Goal: Go to known website: Access a specific website the user already knows

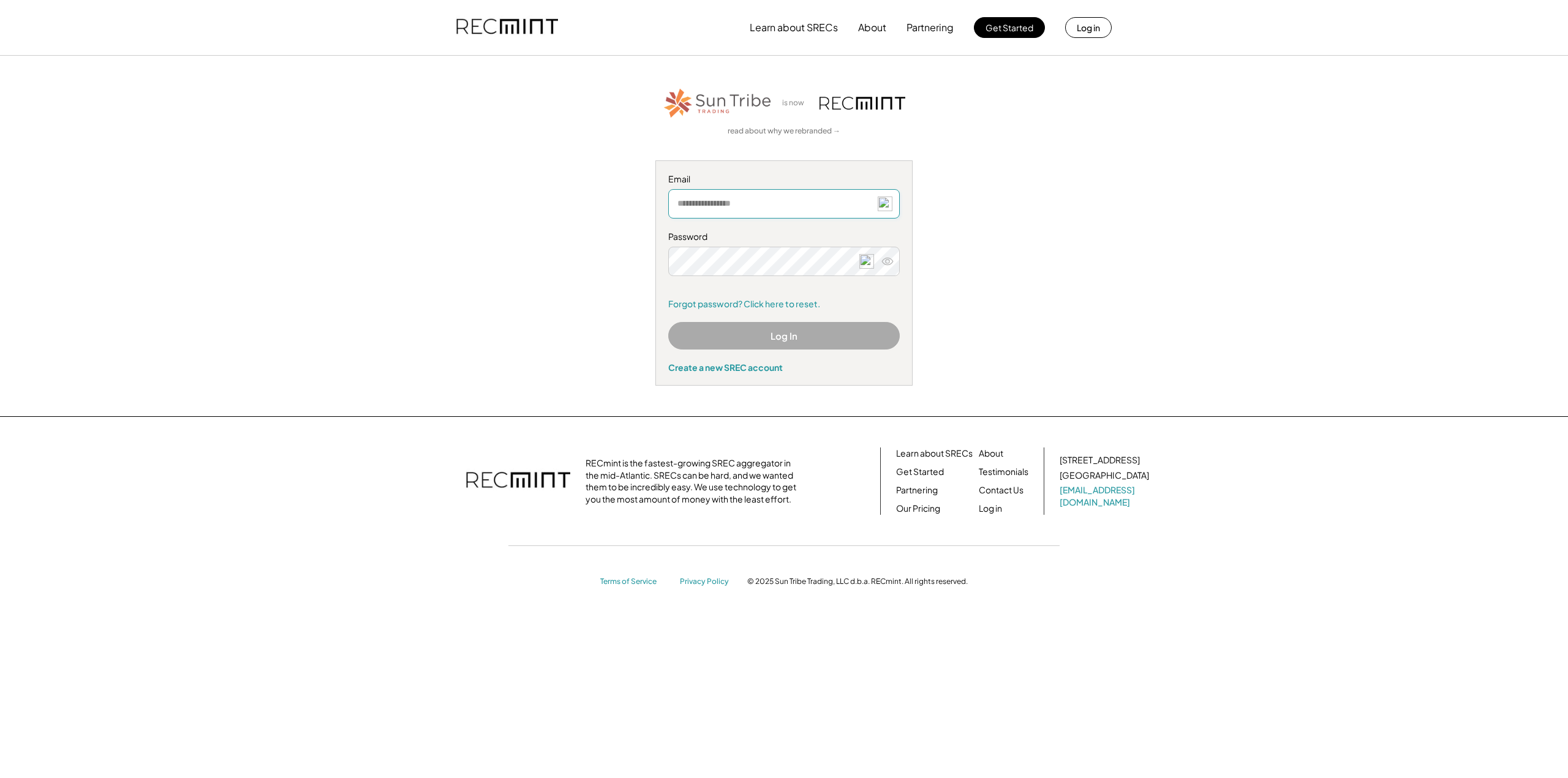
click at [699, 209] on input "email" at bounding box center [783, 204] width 232 height 30
click at [1123, 129] on div "is now read about why we rebranded → Email Password Remember me Forgot password…" at bounding box center [784, 236] width 754 height 300
click at [688, 207] on input "email" at bounding box center [783, 204] width 232 height 30
type input "**********"
drag, startPoint x: 780, startPoint y: 339, endPoint x: 783, endPoint y: 345, distance: 6.7
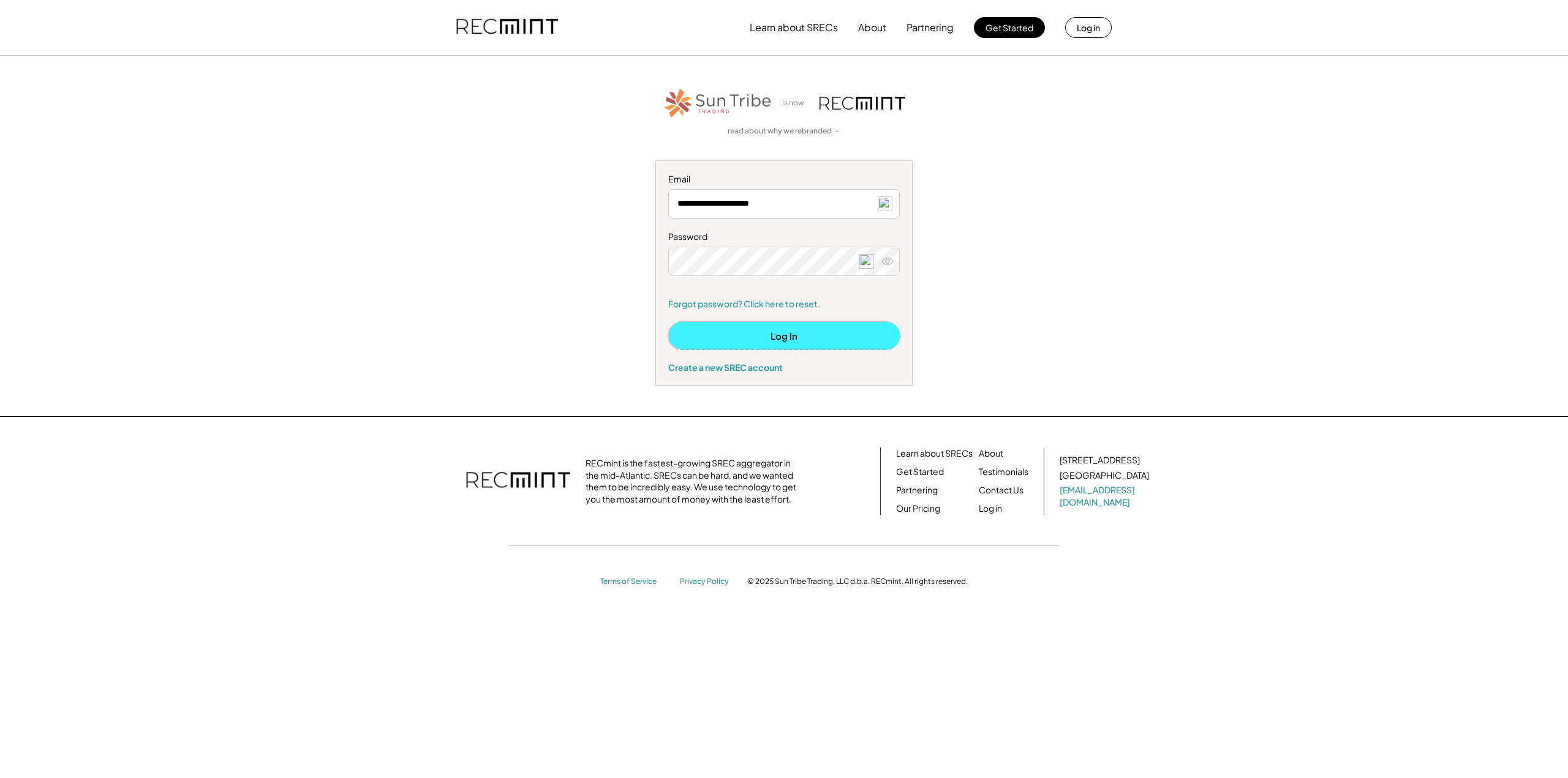
click at [783, 345] on button "Log In" at bounding box center [783, 336] width 232 height 28
